Goal: Task Accomplishment & Management: Manage account settings

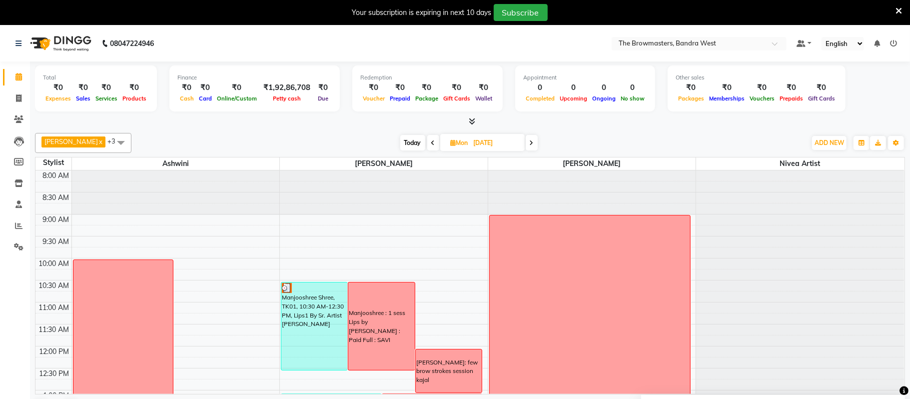
scroll to position [179, 0]
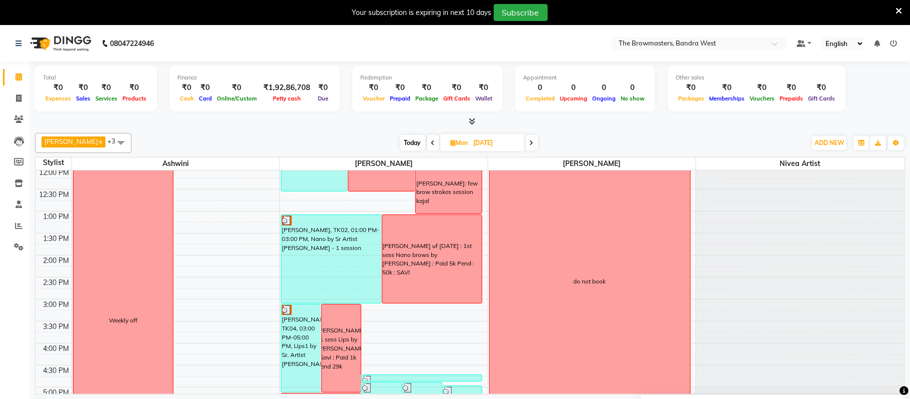
click at [411, 141] on span "Today" at bounding box center [412, 142] width 25 height 15
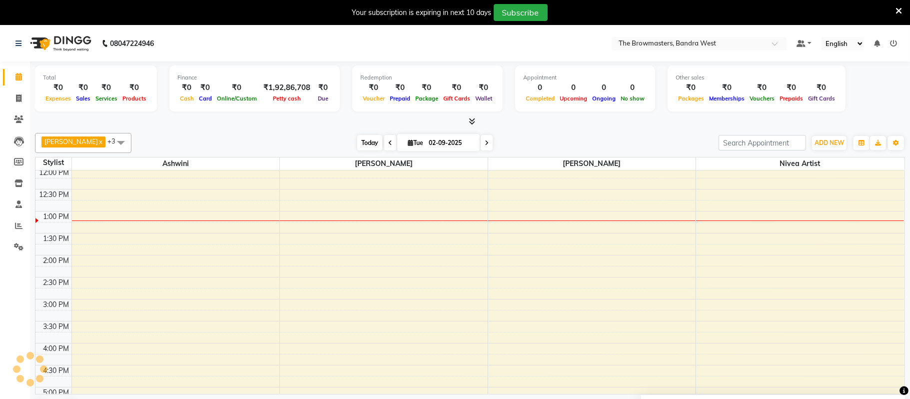
scroll to position [224, 0]
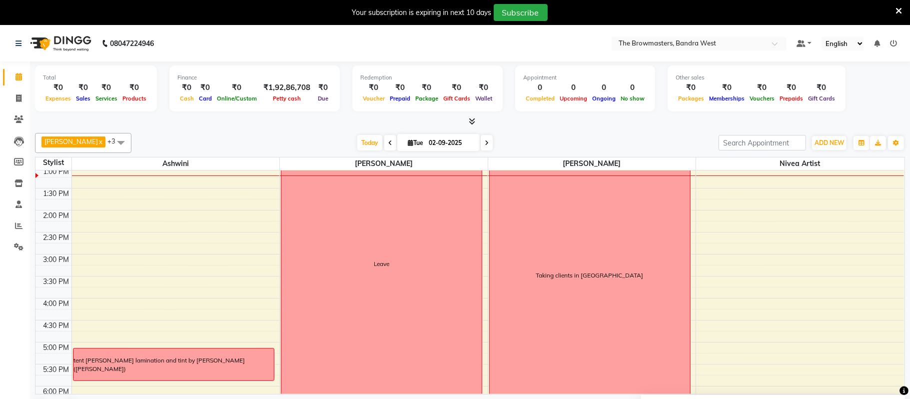
click at [489, 139] on span at bounding box center [487, 142] width 12 height 15
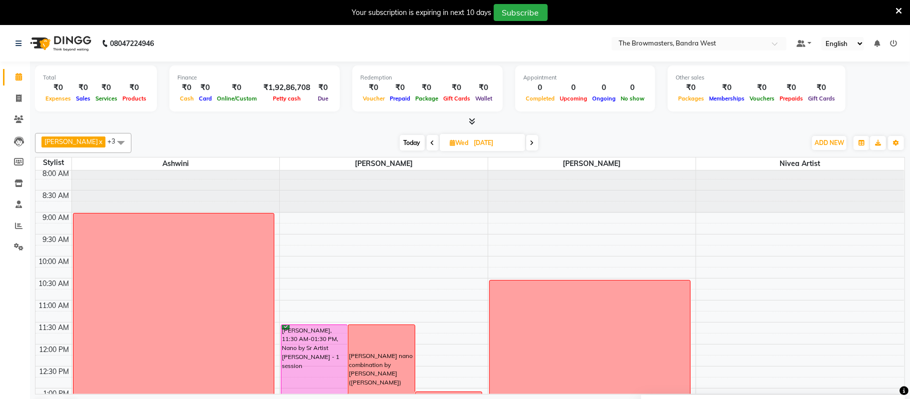
scroll to position [0, 0]
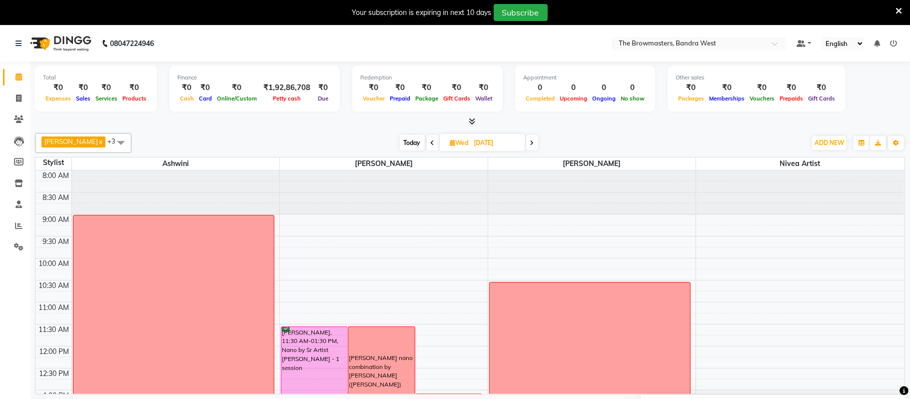
click at [535, 146] on span at bounding box center [532, 142] width 12 height 15
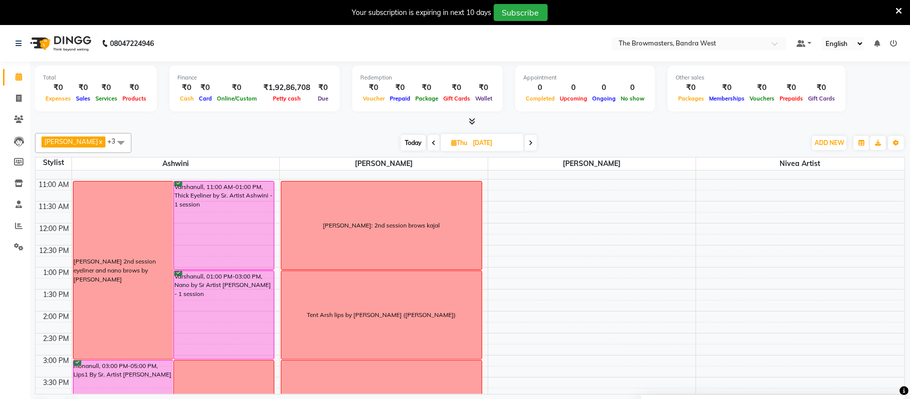
scroll to position [130, 0]
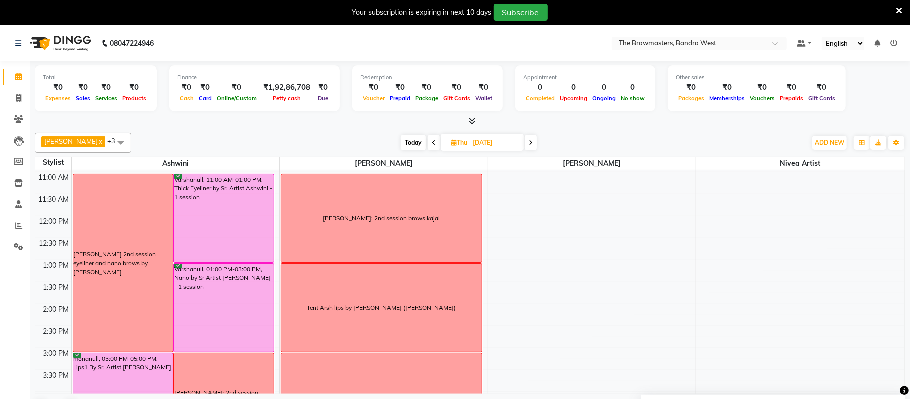
click at [416, 143] on span "Today" at bounding box center [413, 142] width 25 height 15
type input "02-09-2025"
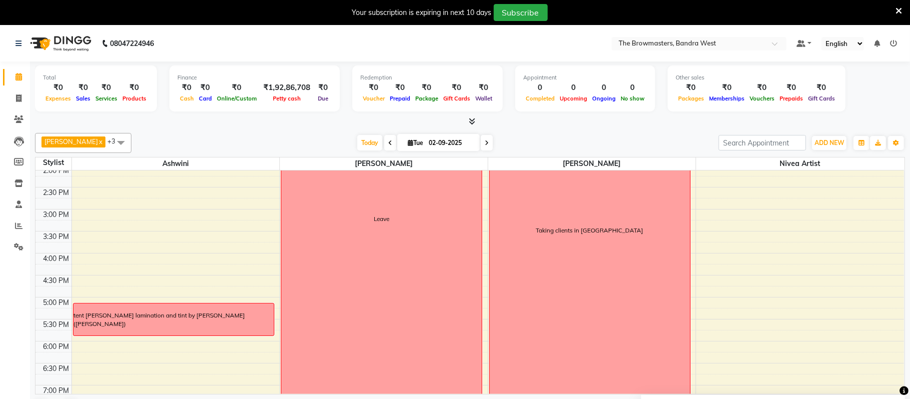
scroll to position [270, 0]
click at [134, 338] on div "8:00 AM 8:30 AM 9:00 AM 9:30 AM 10:00 AM 10:30 AM 11:00 AM 11:30 AM 12:00 PM 12…" at bounding box center [469, 186] width 869 height 571
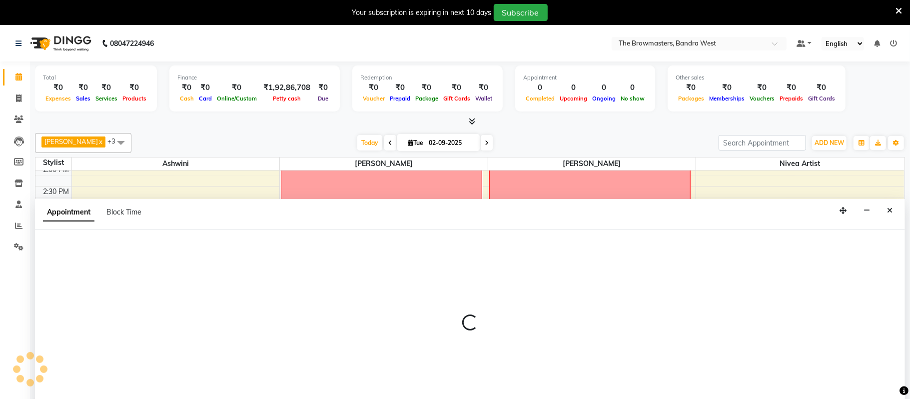
scroll to position [26, 0]
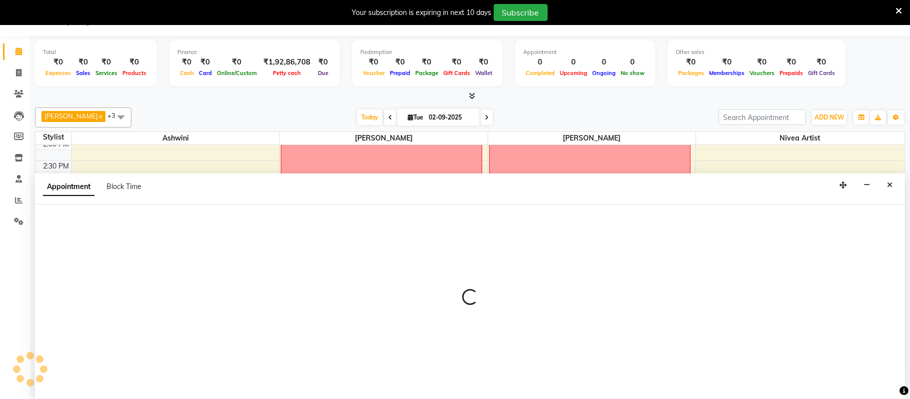
select select "64306"
select select "tentative"
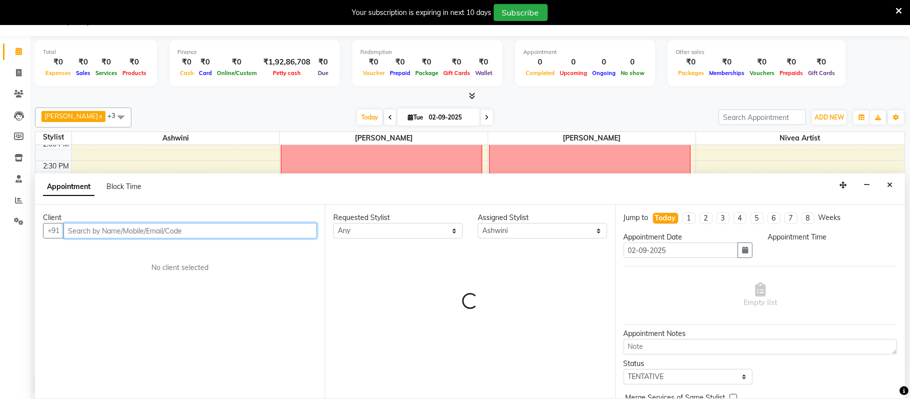
select select "1065"
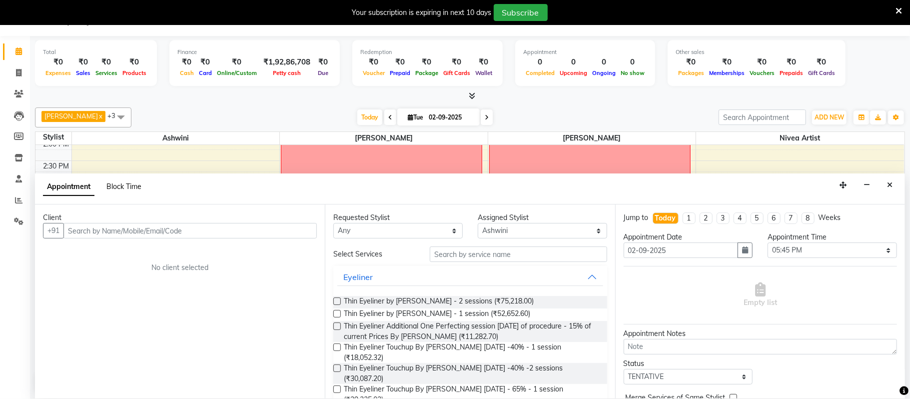
click at [127, 185] on span "Block Time" at bounding box center [123, 186] width 35 height 9
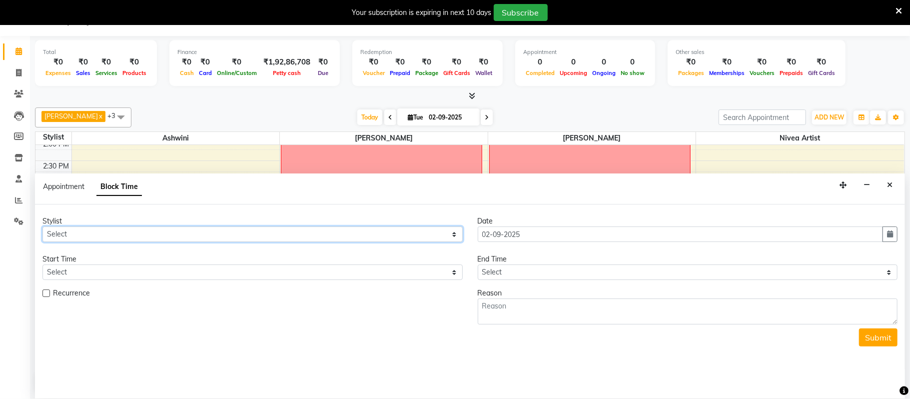
click at [96, 237] on select "Select Ashmeey Singghai Ashwini Ayushi Jyoti Kajal Kratika Kratika Mumbai Nivea…" at bounding box center [252, 233] width 420 height 15
select select "64306"
click at [42, 227] on select "Select Ashmeey Singghai Ashwini Ayushi Jyoti Kajal Kratika Kratika Mumbai Nivea…" at bounding box center [252, 233] width 420 height 15
click at [99, 281] on form "Stylist Select Ashmeey Singghai Ashwini Ayushi Jyoti Kajal Kratika Kratika Mumb…" at bounding box center [469, 281] width 855 height 130
click at [98, 260] on div "Start Time" at bounding box center [252, 259] width 420 height 10
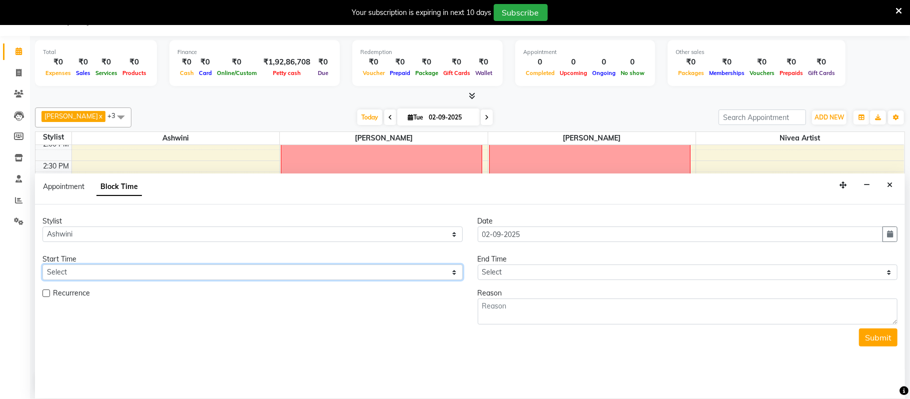
click at [96, 270] on select "Select" at bounding box center [252, 271] width 420 height 15
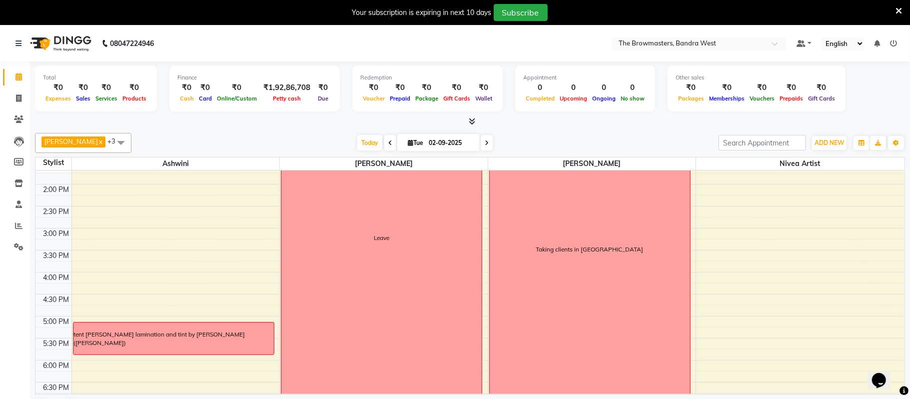
scroll to position [356, 0]
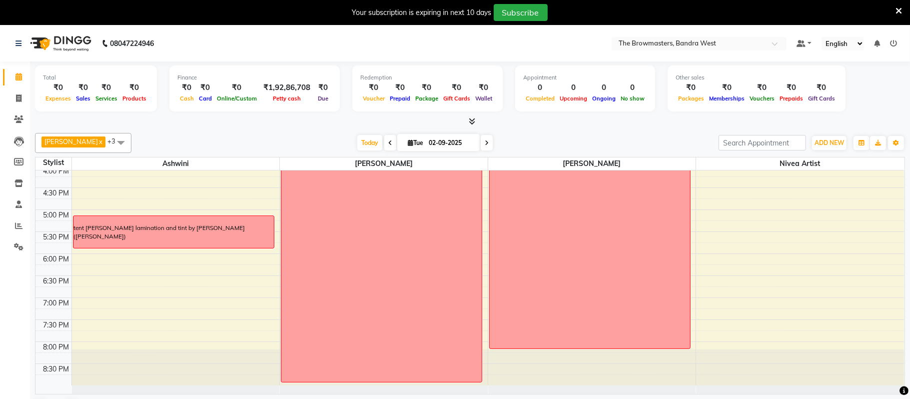
click at [126, 251] on div "8:00 AM 8:30 AM 9:00 AM 9:30 AM 10:00 AM 10:30 AM 11:00 AM 11:30 AM 12:00 PM 12…" at bounding box center [469, 99] width 869 height 571
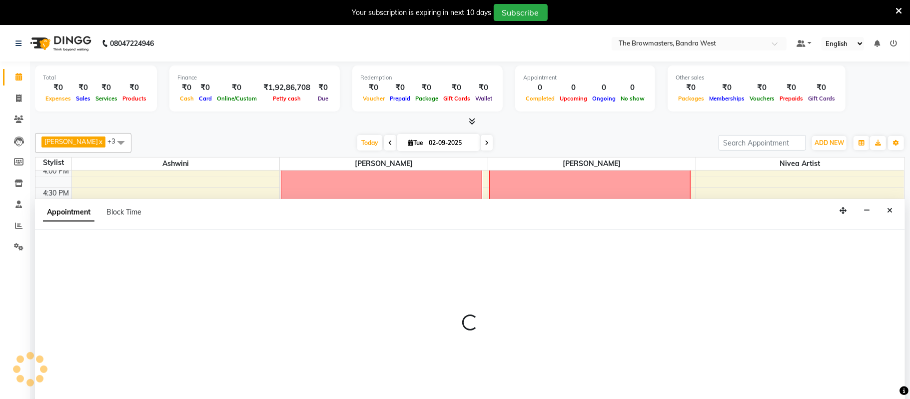
select select "64306"
select select "tentative"
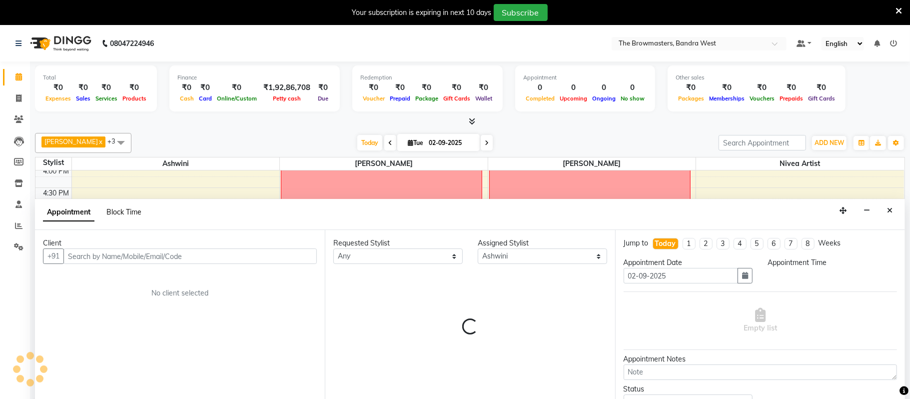
scroll to position [26, 0]
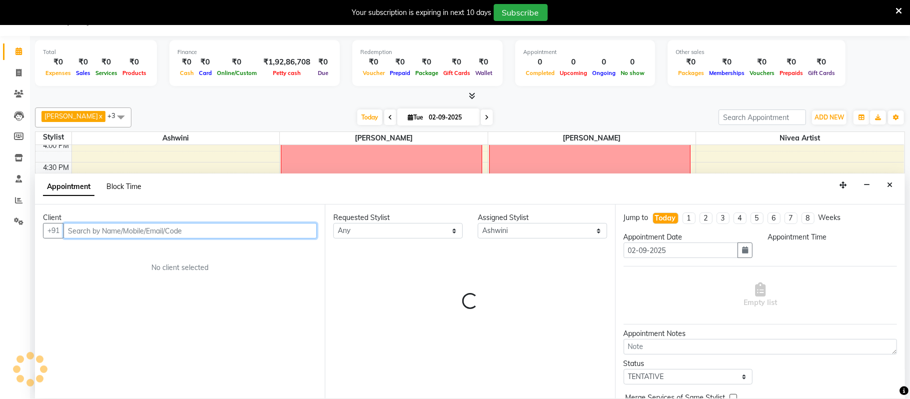
select select "1065"
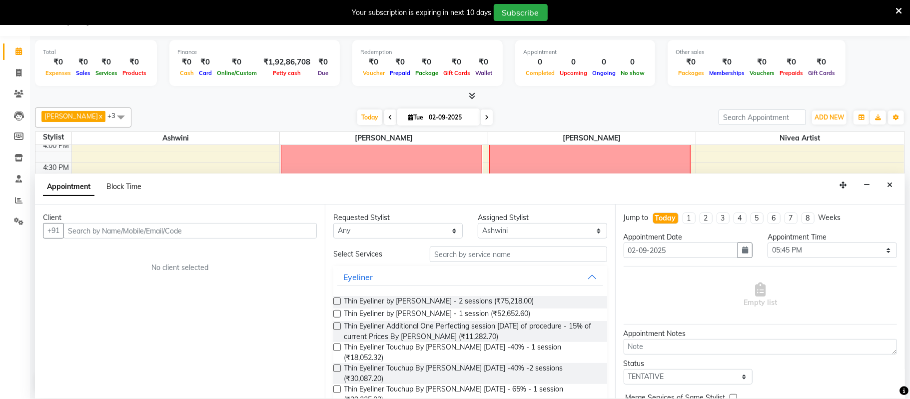
click at [126, 184] on span "Block Time" at bounding box center [123, 186] width 35 height 9
select select "64306"
select select "1065"
select select "1080"
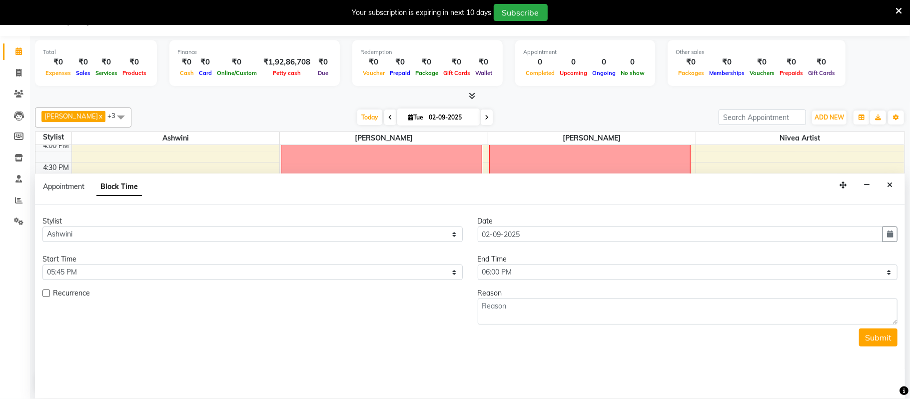
scroll to position [224, 0]
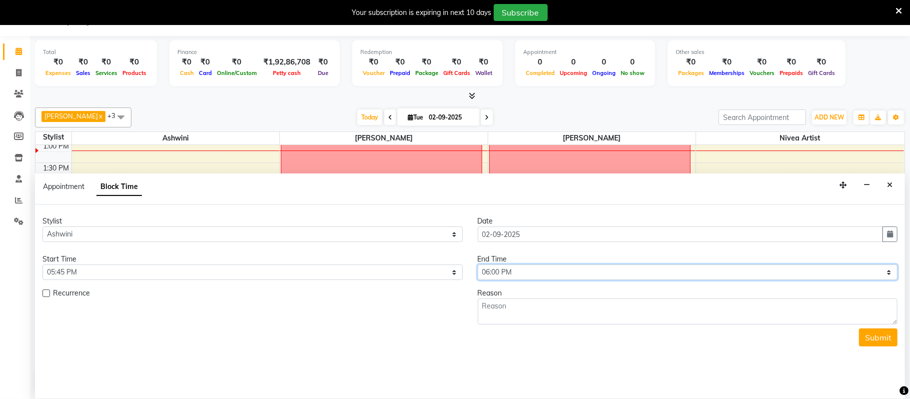
click at [528, 271] on select "Select 09:00 AM 09:15 AM 09:30 AM 09:45 AM 10:00 AM 10:15 AM 10:30 AM 10:45 AM …" at bounding box center [688, 271] width 420 height 15
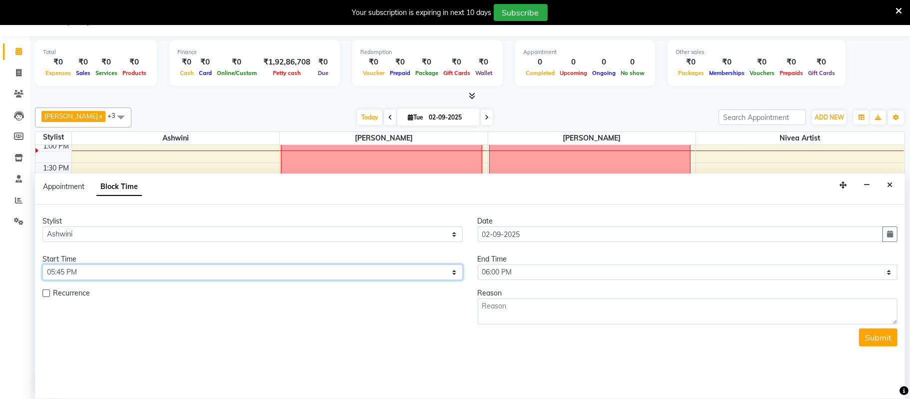
click at [101, 275] on select "Select 09:00 AM 09:15 AM 09:30 AM 09:45 AM 10:00 AM 10:15 AM 10:30 AM 10:45 AM …" at bounding box center [252, 271] width 420 height 15
select select "1050"
click at [42, 265] on select "Select 09:00 AM 09:15 AM 09:30 AM 09:45 AM 10:00 AM 10:15 AM 10:30 AM 10:45 AM …" at bounding box center [252, 271] width 420 height 15
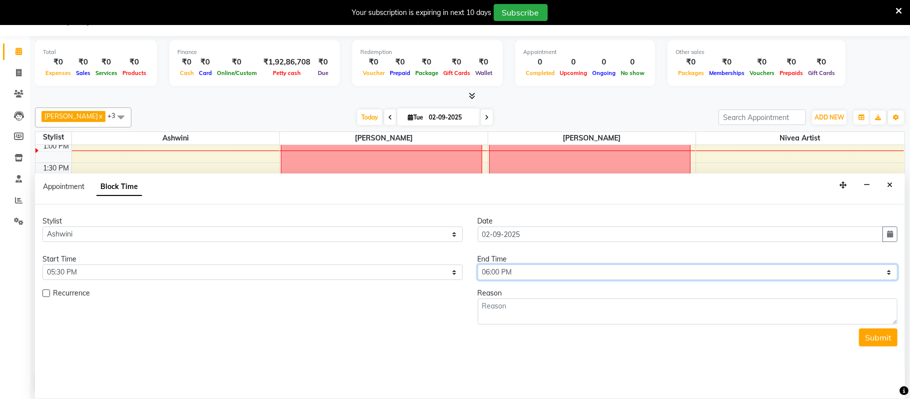
click at [550, 273] on select "Select 09:00 AM 09:15 AM 09:30 AM 09:45 AM 10:00 AM 10:15 AM 10:30 AM 10:45 AM …" at bounding box center [688, 271] width 420 height 15
select select "1110"
click at [478, 265] on select "Select 09:00 AM 09:15 AM 09:30 AM 09:45 AM 10:00 AM 10:15 AM 10:30 AM 10:45 AM …" at bounding box center [688, 271] width 420 height 15
click at [509, 331] on div "Submit" at bounding box center [469, 337] width 855 height 18
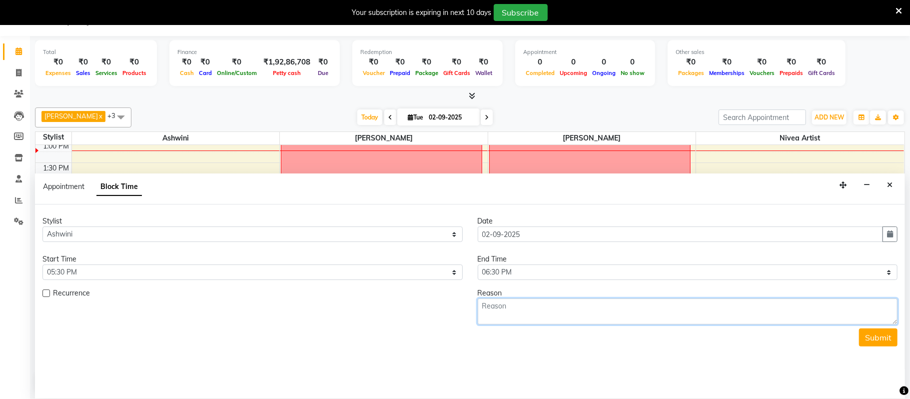
click at [504, 311] on textarea at bounding box center [688, 311] width 420 height 26
type textarea "[PERSON_NAME] consultation nivea"
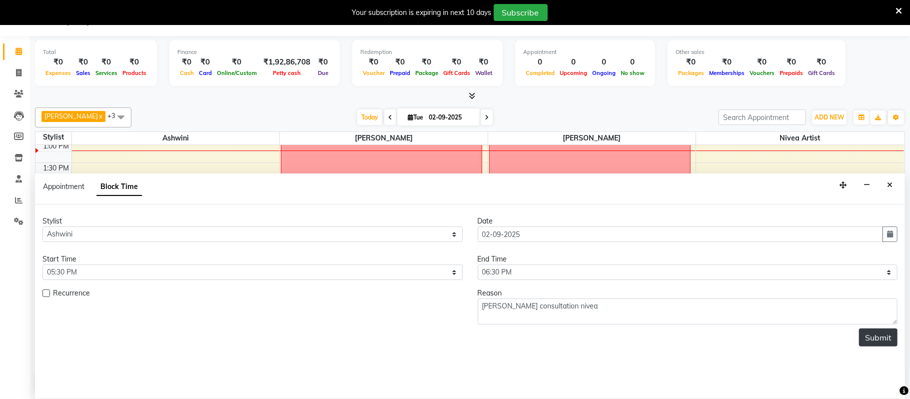
click at [887, 343] on button "Submit" at bounding box center [878, 337] width 38 height 18
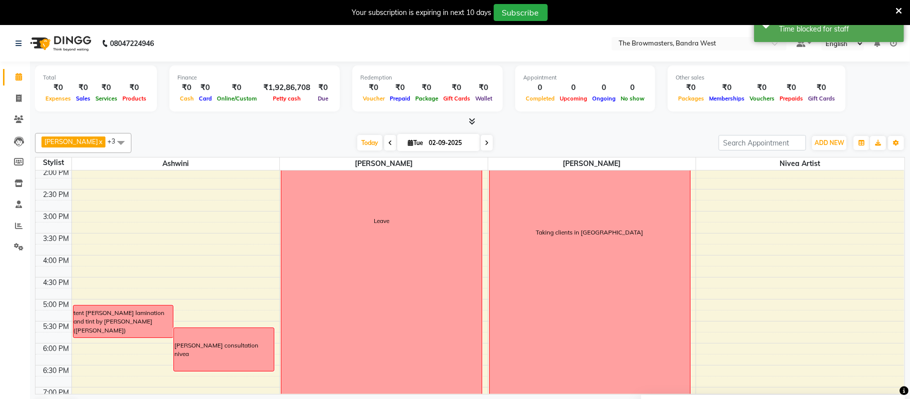
scroll to position [269, 0]
click at [224, 346] on div "[PERSON_NAME] consultation nivea" at bounding box center [223, 348] width 99 height 18
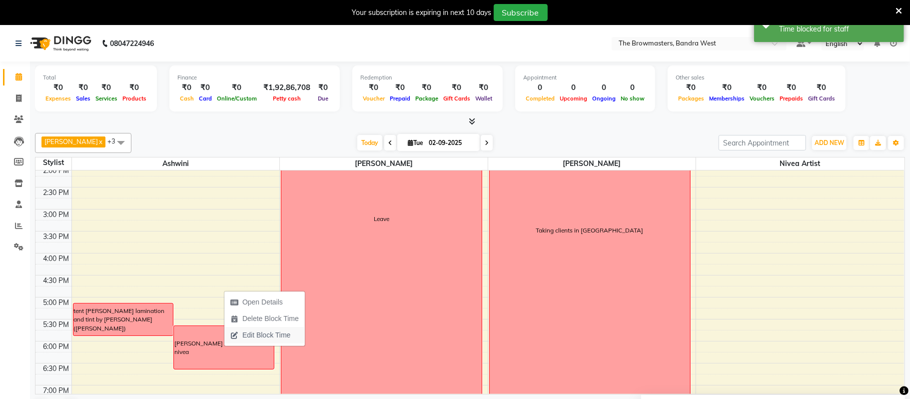
click at [271, 334] on span "Edit Block Time" at bounding box center [266, 335] width 48 height 10
select select "64306"
select select "1050"
select select "1110"
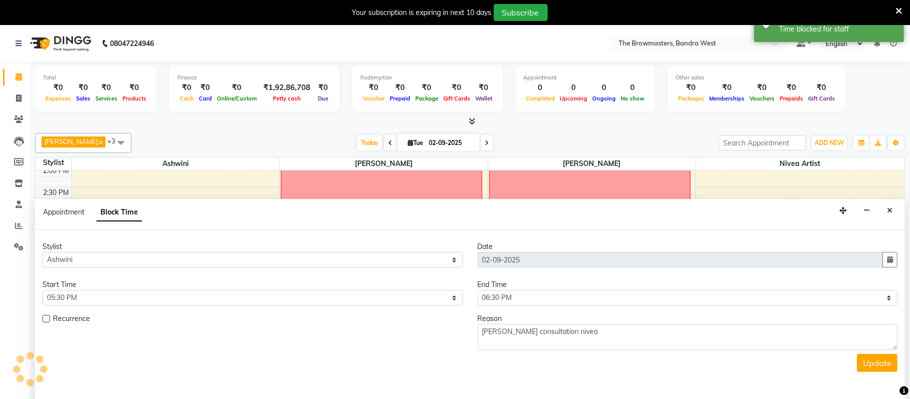
scroll to position [26, 0]
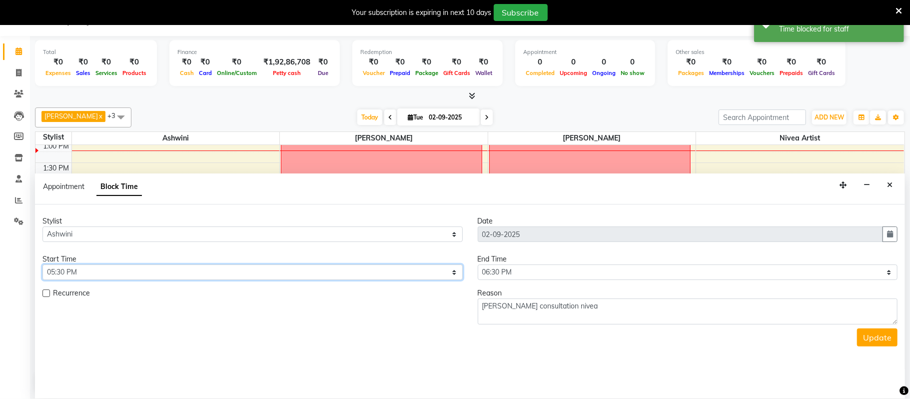
click at [230, 269] on select "Select 09:00 AM 09:15 AM 09:30 AM 09:45 AM 10:00 AM 10:15 AM 10:30 AM 10:45 AM …" at bounding box center [252, 271] width 420 height 15
select select "1065"
click at [42, 265] on select "Select 09:00 AM 09:15 AM 09:30 AM 09:45 AM 10:00 AM 10:15 AM 10:30 AM 10:45 AM …" at bounding box center [252, 271] width 420 height 15
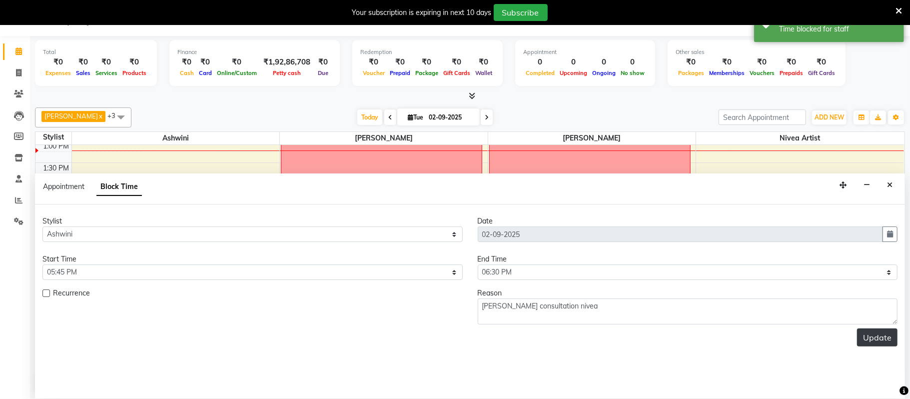
click at [891, 333] on button "Update" at bounding box center [877, 337] width 40 height 18
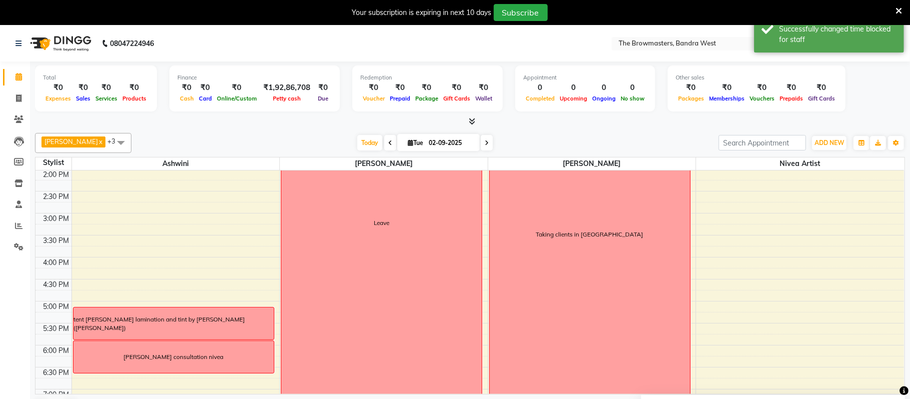
scroll to position [274, 0]
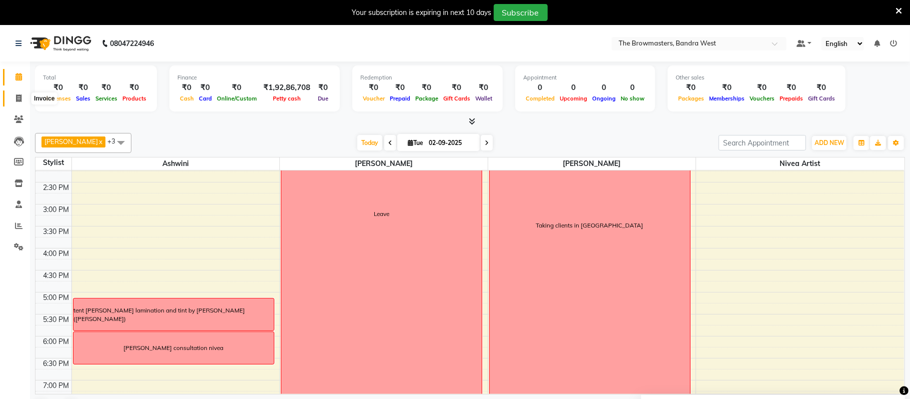
click at [17, 100] on icon at bounding box center [18, 97] width 5 height 7
select select "service"
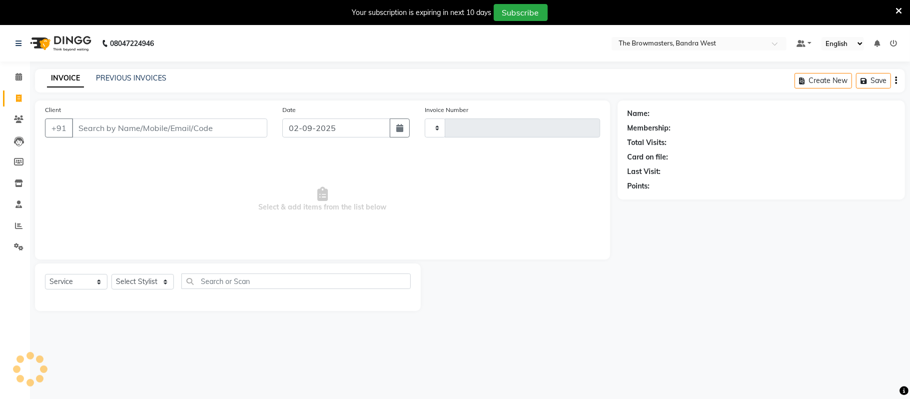
type input "1988"
select select "6949"
select select "package"
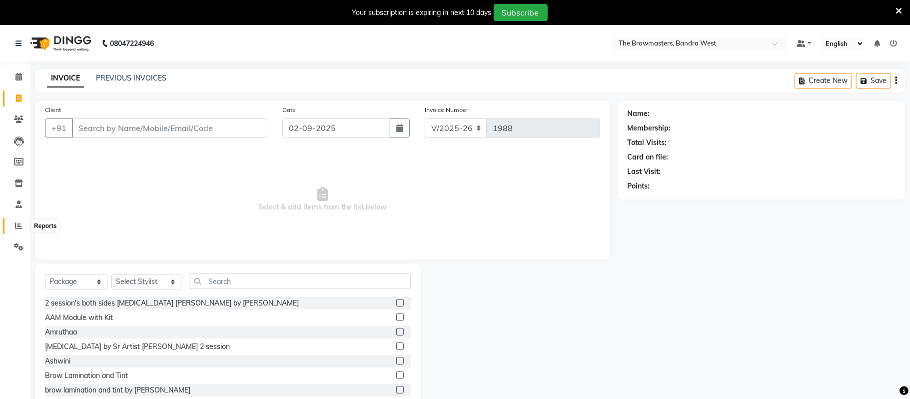
click at [18, 228] on icon at bounding box center [18, 225] width 7 height 7
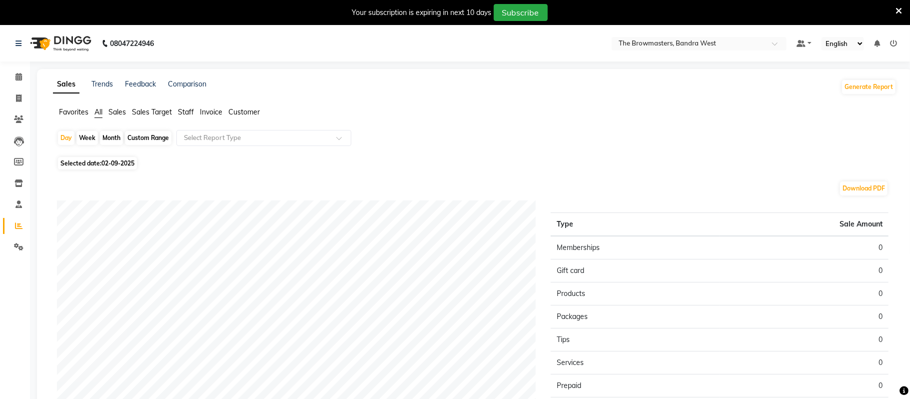
click at [106, 140] on div "Month" at bounding box center [111, 138] width 23 height 14
select select "9"
select select "2025"
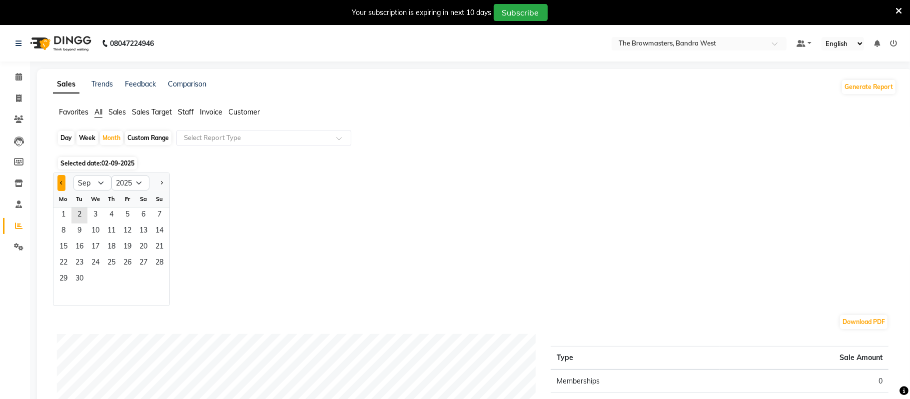
click at [57, 183] on button "Previous month" at bounding box center [61, 183] width 8 height 16
select select "8"
click at [125, 214] on span "1" at bounding box center [127, 215] width 16 height 16
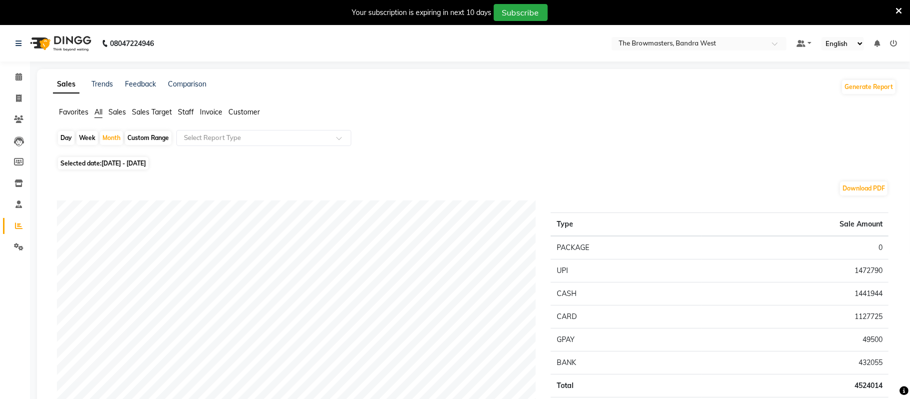
click at [188, 109] on span "Staff" at bounding box center [186, 111] width 16 height 9
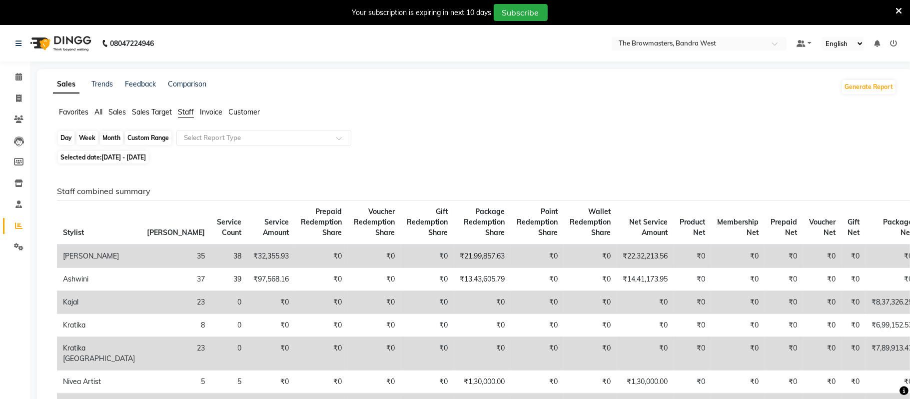
click at [109, 141] on div "Month" at bounding box center [111, 138] width 23 height 14
click at [190, 138] on input "text" at bounding box center [254, 138] width 144 height 10
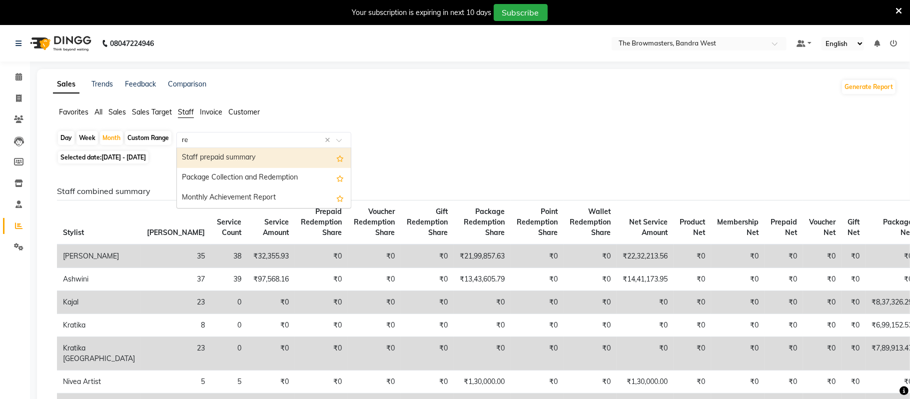
type input "red"
click at [223, 157] on div "Package Collection and Redemption" at bounding box center [264, 158] width 174 height 20
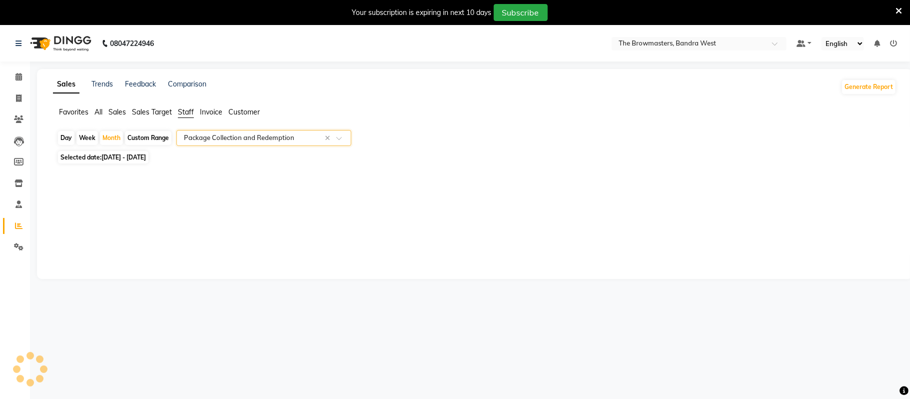
select select "full_report"
select select "csv"
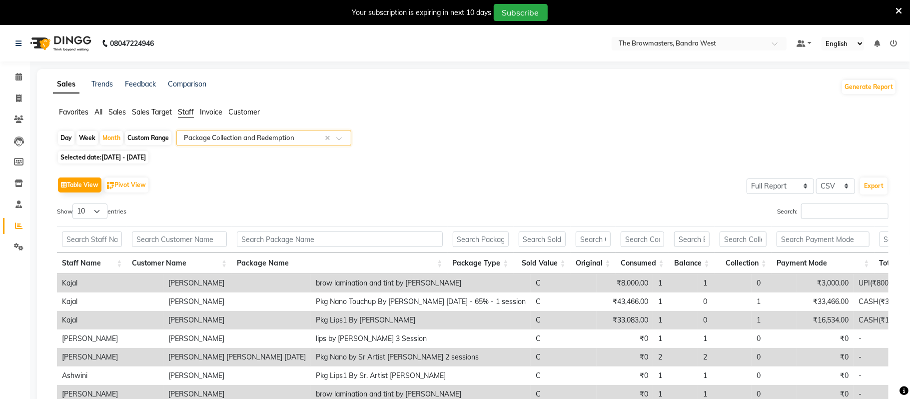
scroll to position [6, 0]
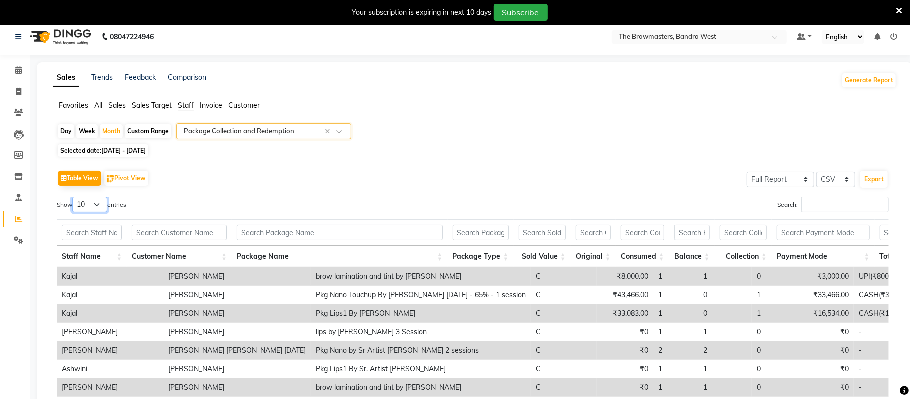
click at [98, 208] on select "10 25 50 100" at bounding box center [89, 204] width 35 height 15
select select "50"
click at [74, 197] on select "10 25 50 100" at bounding box center [89, 204] width 35 height 15
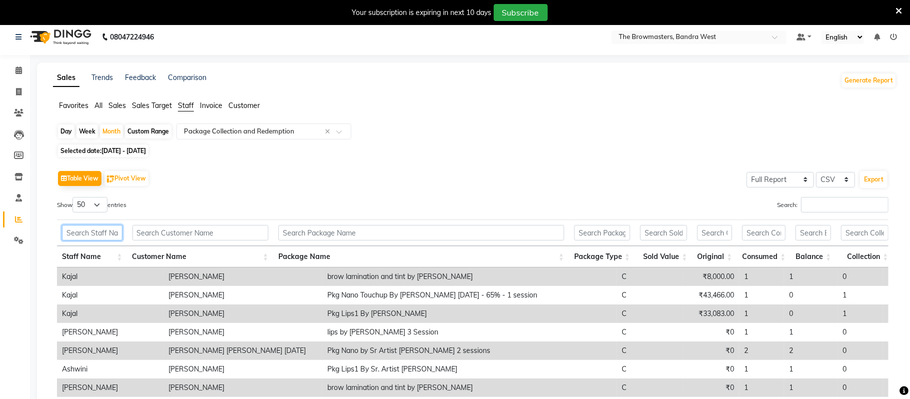
click at [93, 237] on input "text" at bounding box center [92, 232] width 60 height 15
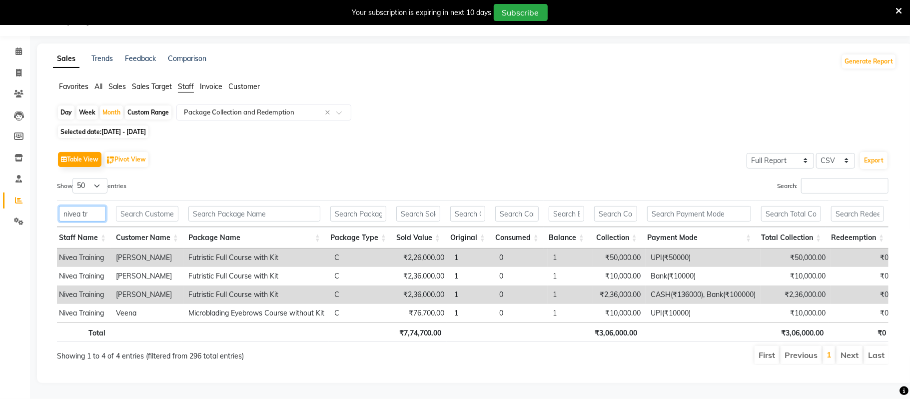
scroll to position [26, 0]
type input "nivea tr"
click at [17, 92] on icon at bounding box center [18, 93] width 9 height 7
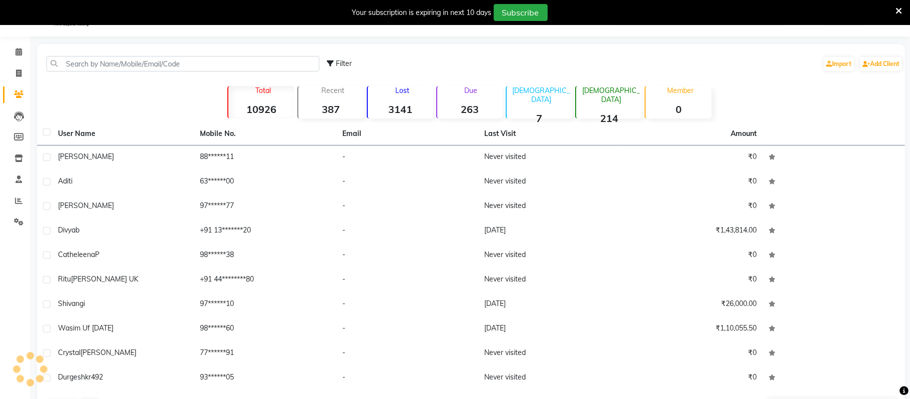
scroll to position [26, 0]
click at [19, 74] on icon at bounding box center [18, 71] width 5 height 7
select select "6949"
select select "service"
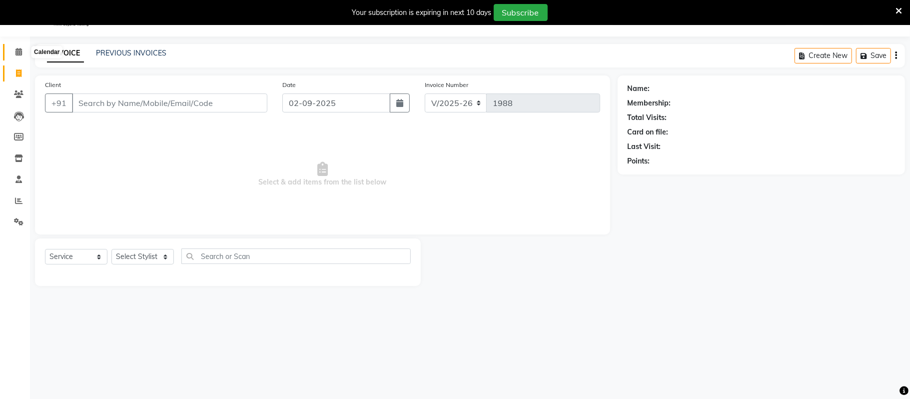
click at [15, 50] on icon at bounding box center [18, 51] width 6 height 7
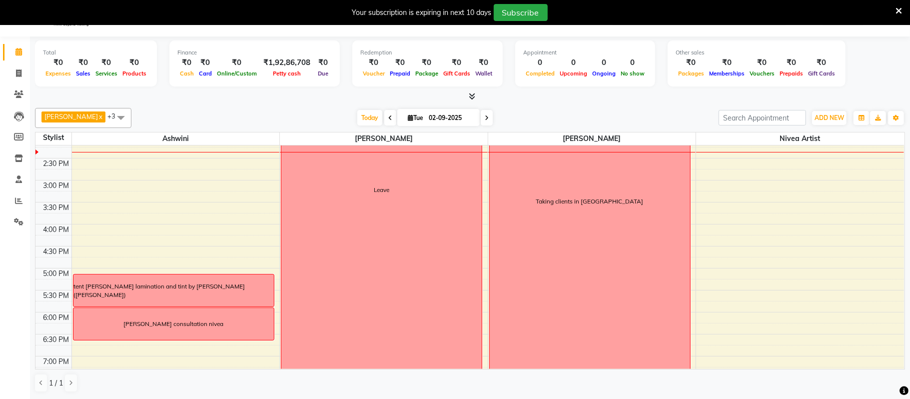
scroll to position [275, 0]
click at [168, 318] on div "[PERSON_NAME] consultation nivea" at bounding box center [173, 321] width 100 height 9
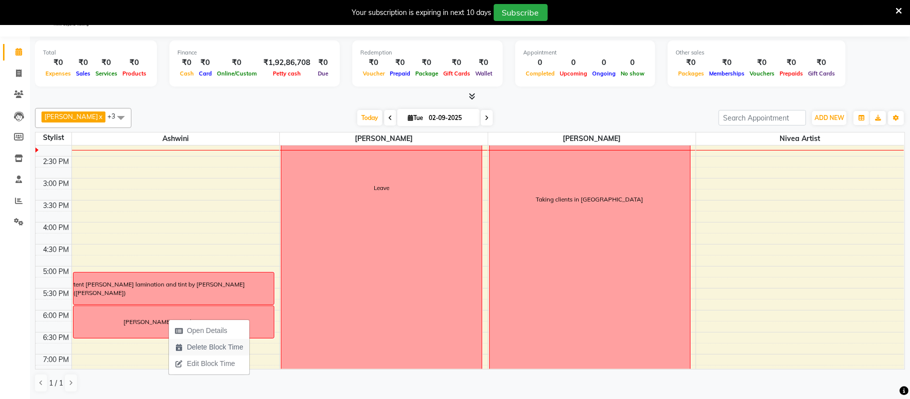
click at [206, 347] on span "Delete Block Time" at bounding box center [215, 347] width 56 height 10
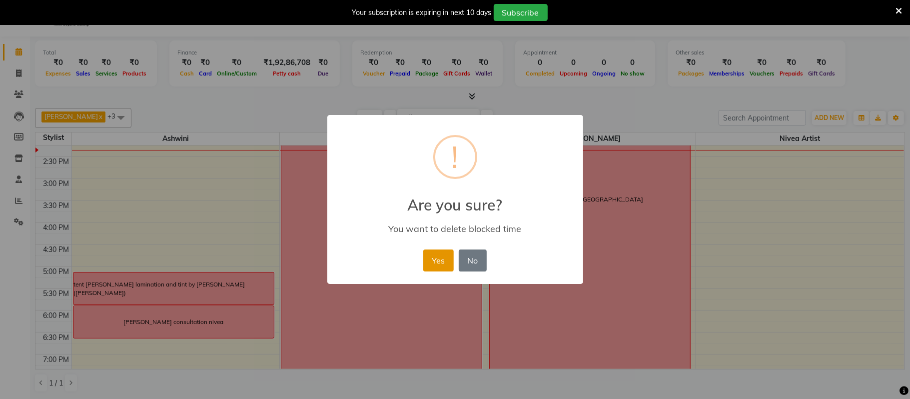
click at [433, 260] on button "Yes" at bounding box center [438, 260] width 30 height 22
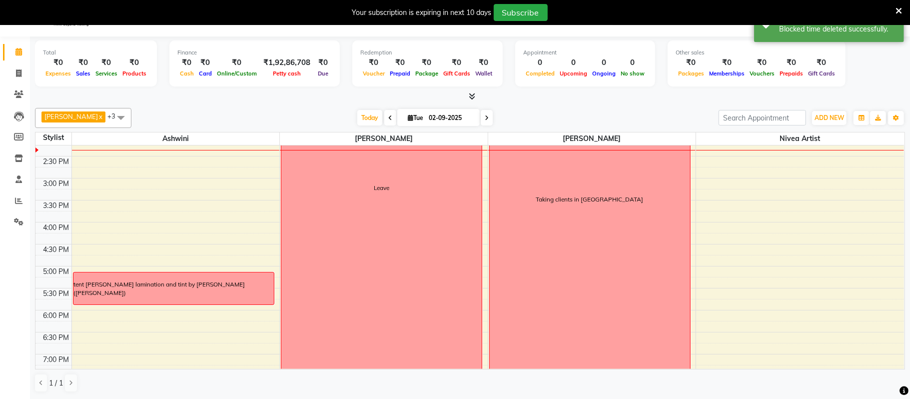
click at [486, 115] on icon at bounding box center [487, 118] width 4 height 6
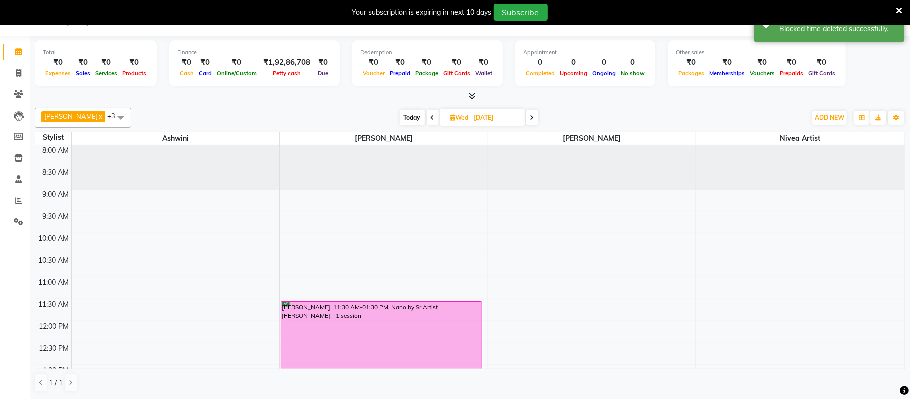
scroll to position [268, 0]
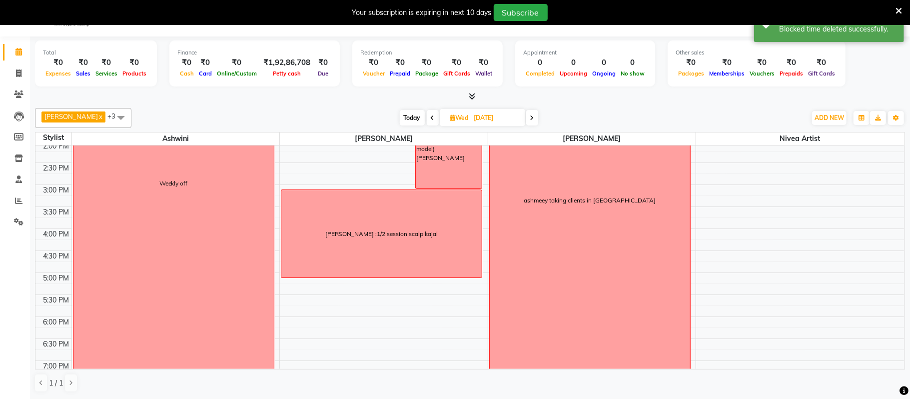
click at [534, 118] on icon at bounding box center [532, 118] width 4 height 6
type input "[DATE]"
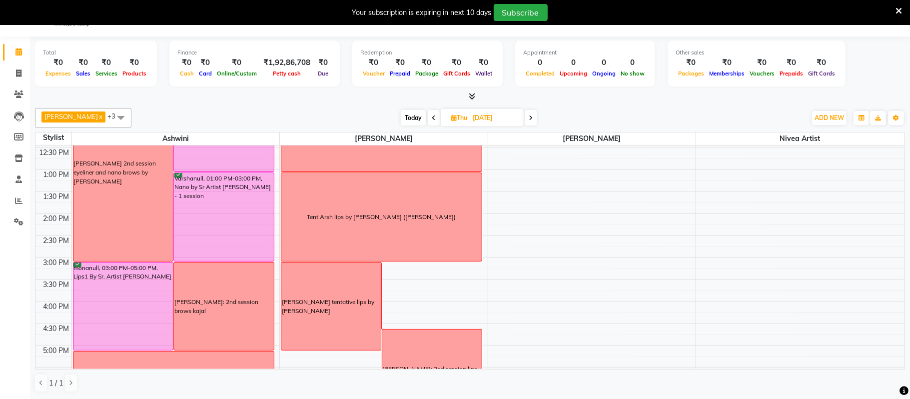
scroll to position [196, 0]
click at [355, 290] on div "[PERSON_NAME] tentative lips by [PERSON_NAME]" at bounding box center [331, 305] width 100 height 87
